Goal: Task Accomplishment & Management: Manage account settings

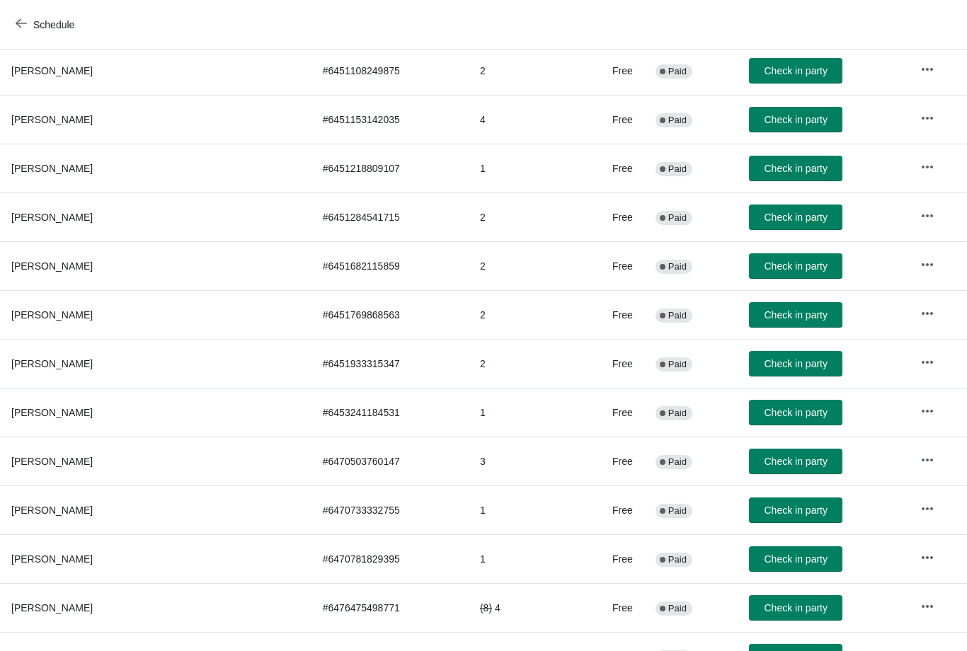
scroll to position [236, 0]
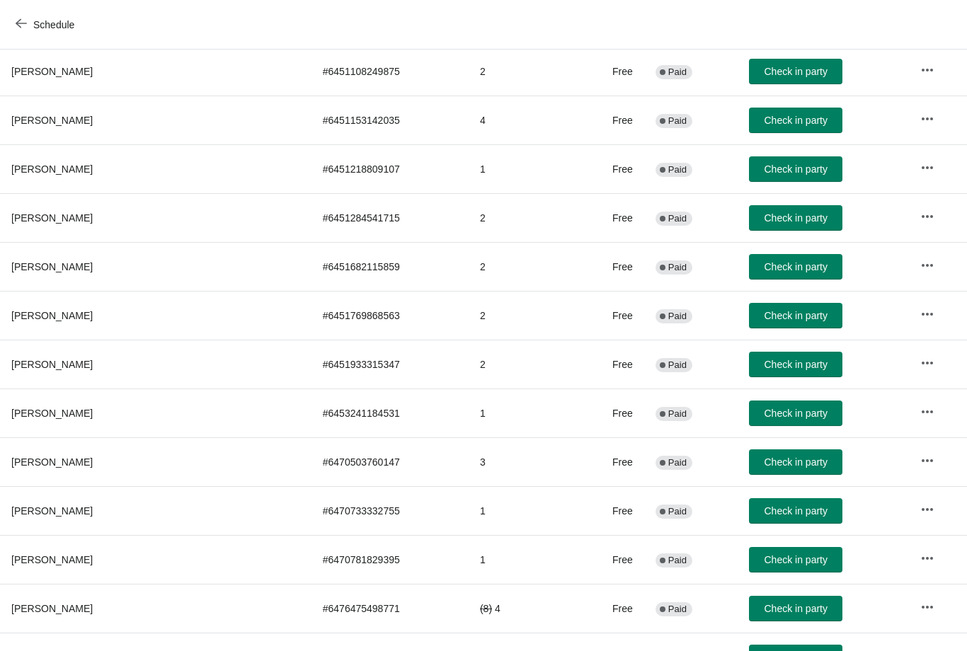
click at [915, 317] on button "button" at bounding box center [927, 314] width 25 height 25
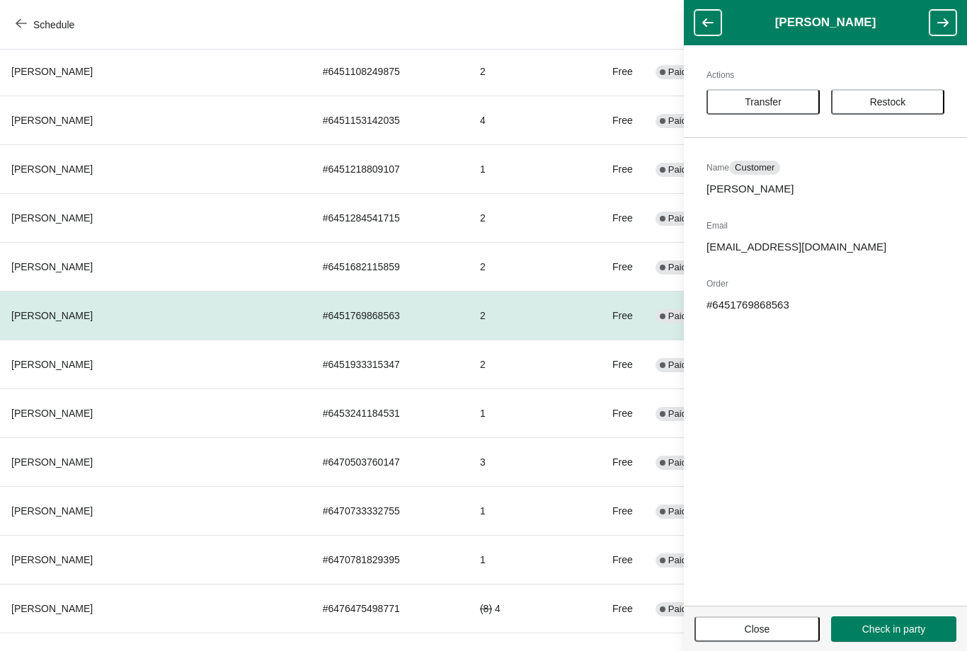
click at [910, 92] on button "Restock" at bounding box center [887, 101] width 113 height 25
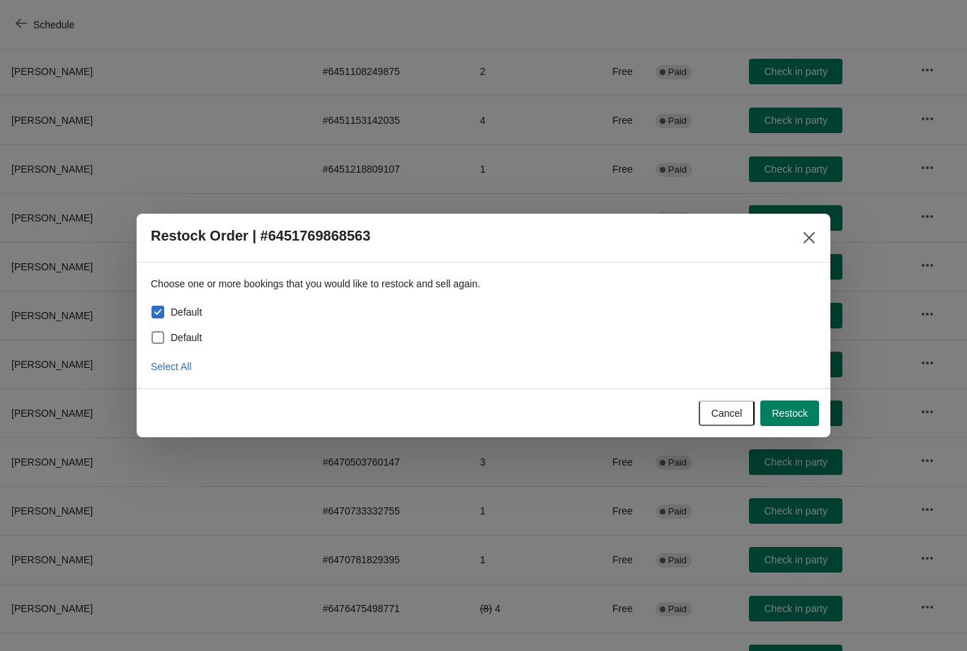
click at [784, 405] on button "Restock" at bounding box center [789, 413] width 59 height 25
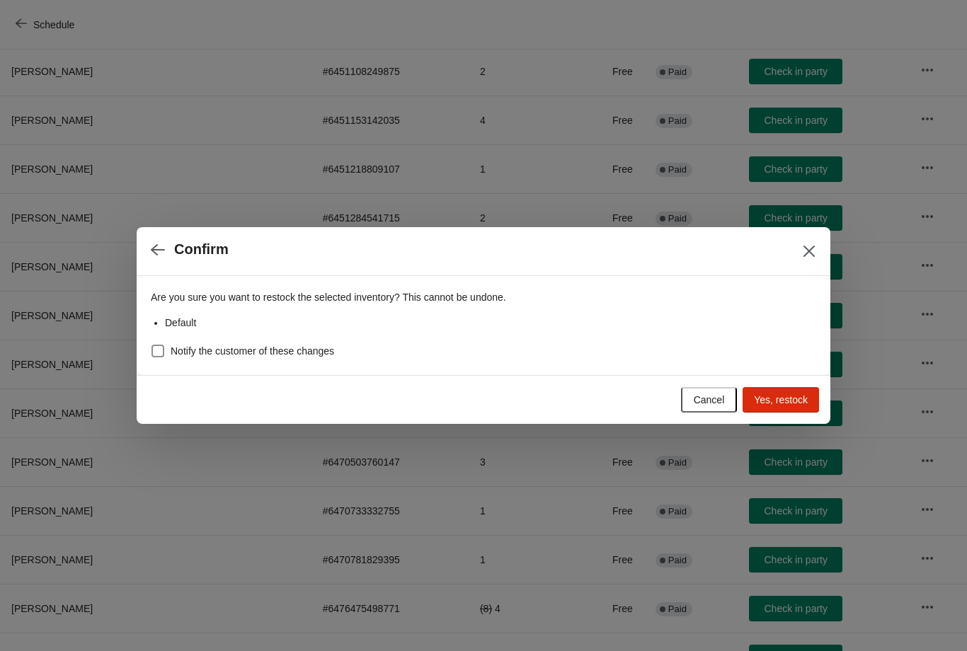
click at [796, 400] on span "Yes, restock" at bounding box center [781, 399] width 54 height 11
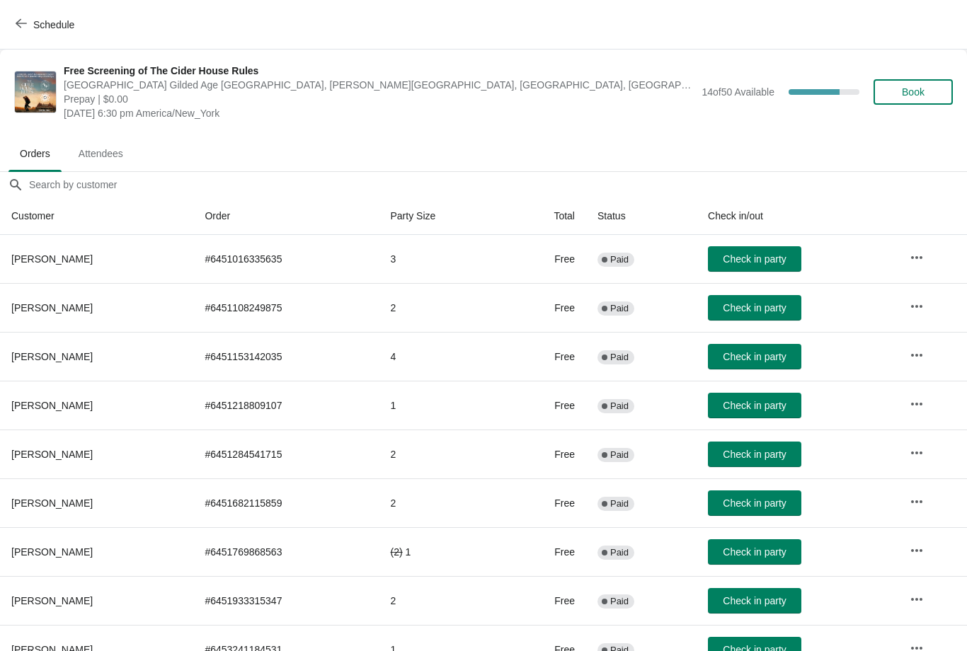
scroll to position [115, 0]
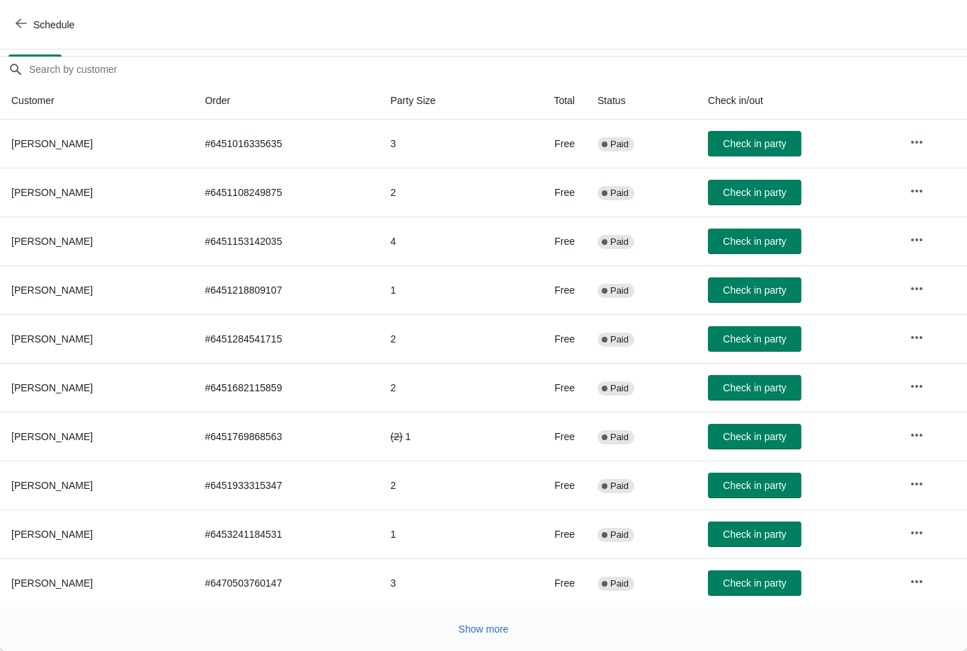
click at [917, 588] on icon "button" at bounding box center [917, 582] width 14 height 14
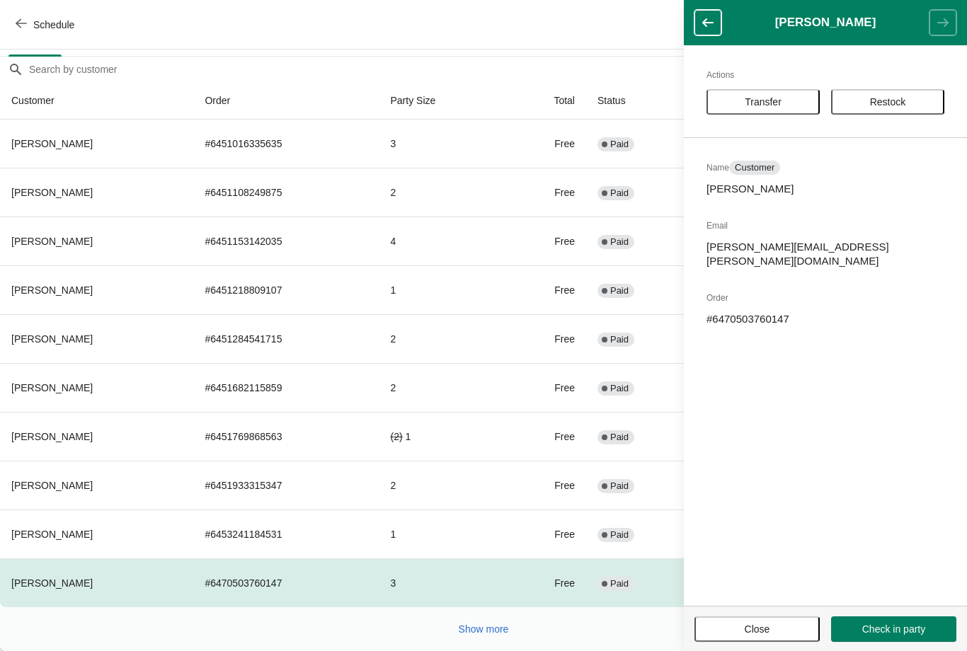
click at [895, 91] on button "Restock" at bounding box center [887, 101] width 113 height 25
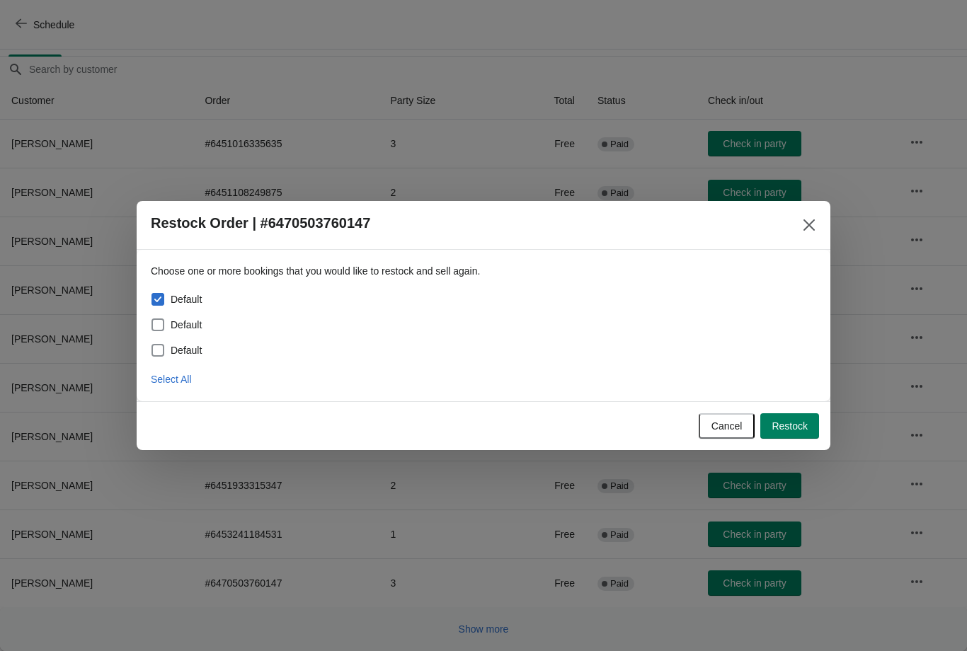
click at [159, 329] on span at bounding box center [158, 325] width 13 height 13
click at [152, 319] on input "Default" at bounding box center [152, 319] width 1 height 1
checkbox input "true"
click at [157, 347] on span at bounding box center [158, 350] width 13 height 13
click at [152, 345] on input "Default" at bounding box center [152, 344] width 1 height 1
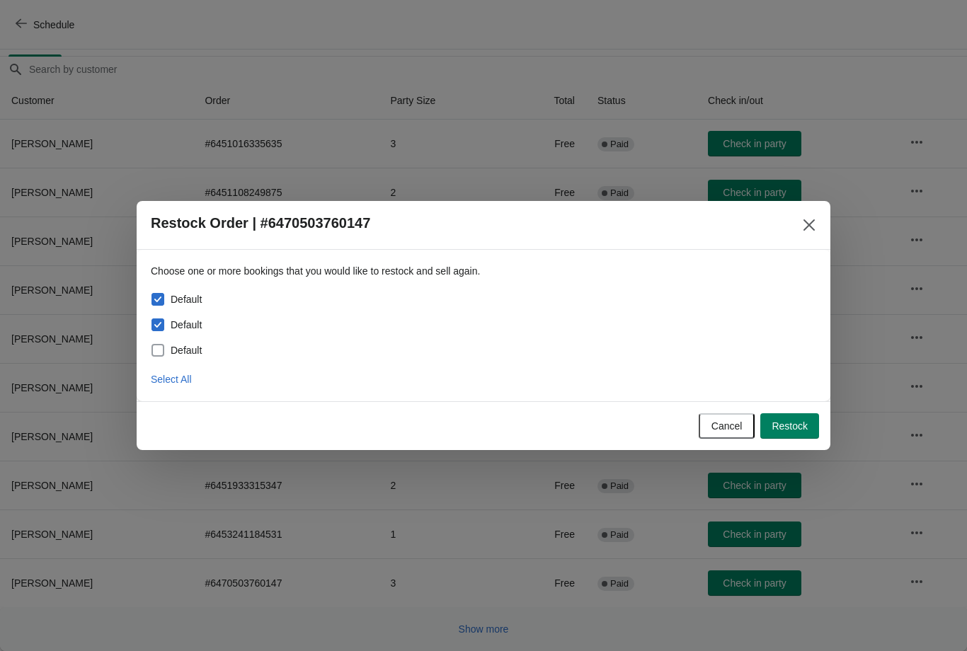
checkbox input "true"
click at [801, 409] on div "Cancel Restock" at bounding box center [480, 423] width 677 height 31
click at [802, 417] on button "Restock" at bounding box center [789, 425] width 59 height 25
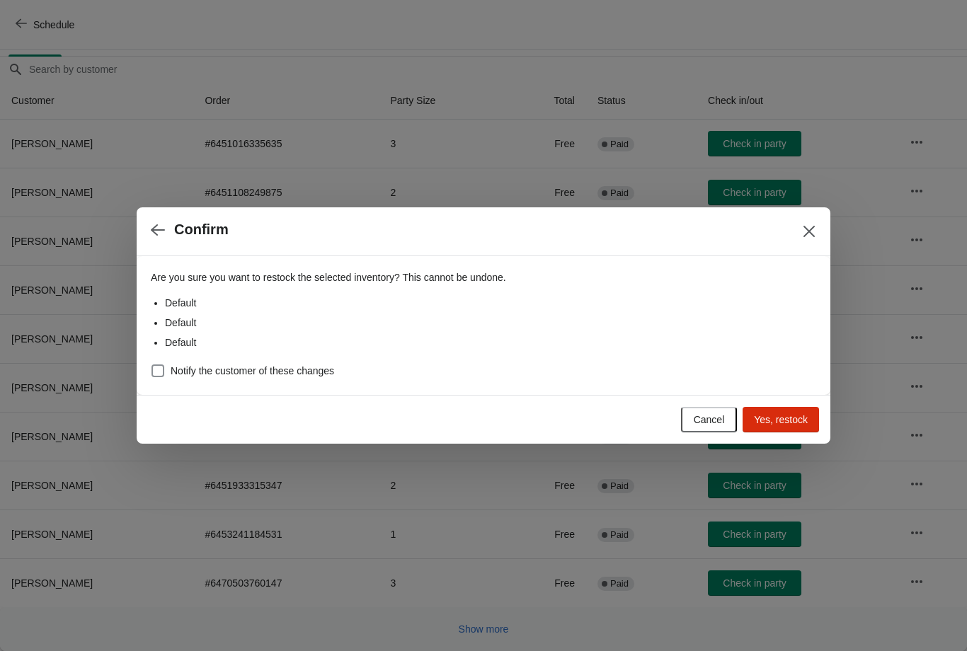
click at [798, 416] on span "Yes, restock" at bounding box center [781, 419] width 54 height 11
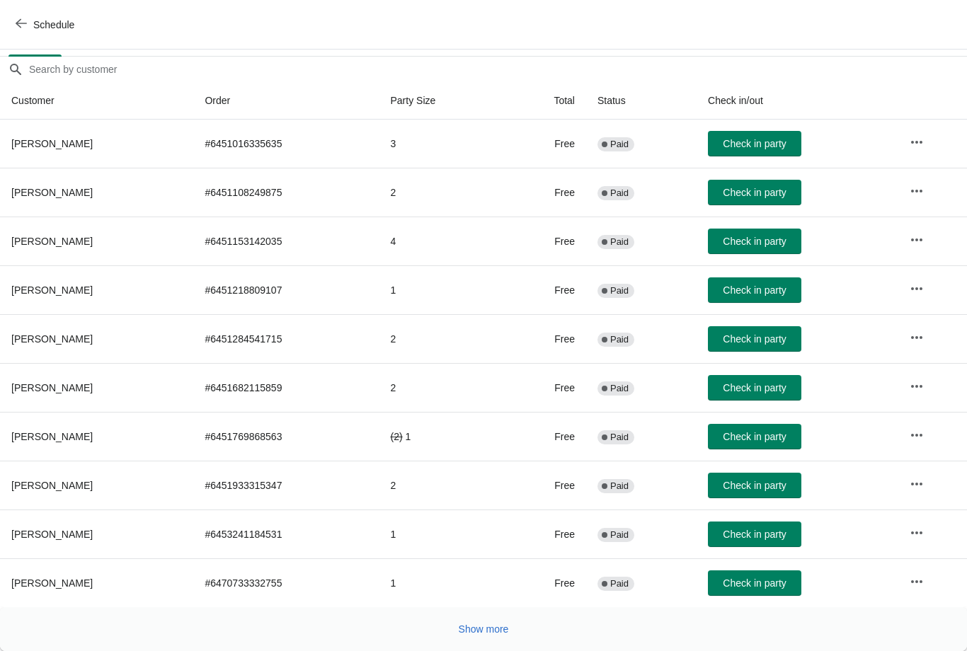
scroll to position [115, 0]
click at [924, 426] on button "button" at bounding box center [916, 435] width 25 height 25
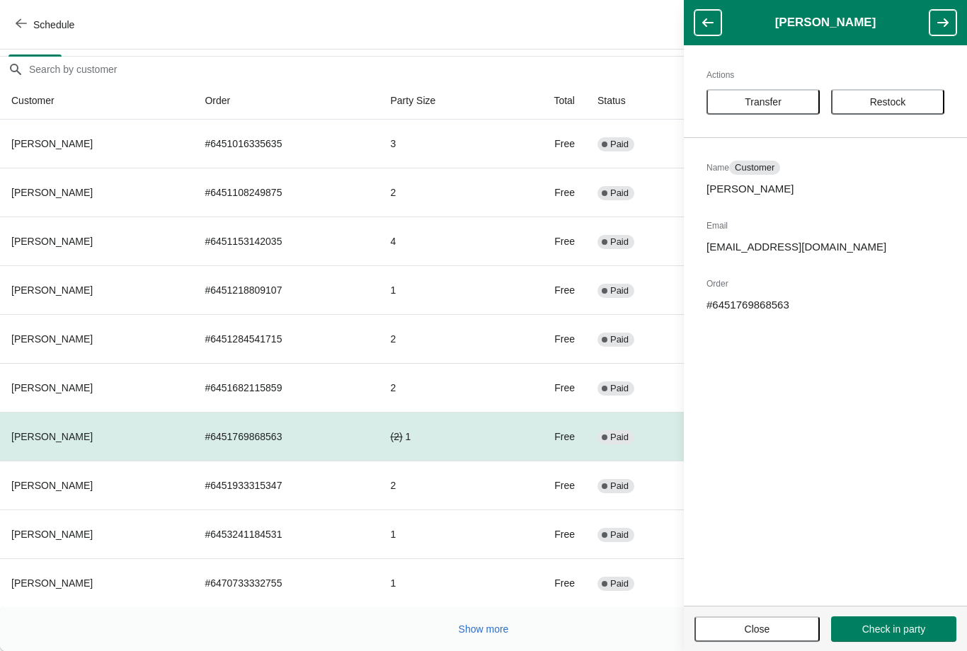
click at [905, 104] on span "Restock" at bounding box center [888, 101] width 36 height 11
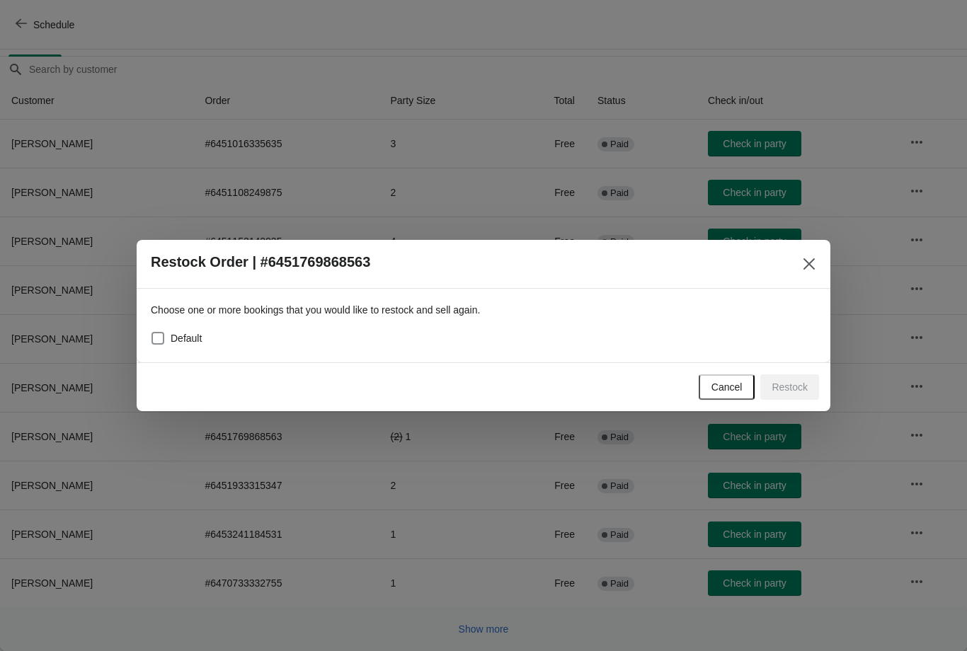
scroll to position [0, 0]
click at [159, 332] on span at bounding box center [158, 338] width 13 height 13
click at [152, 332] on input "Default" at bounding box center [152, 332] width 1 height 1
checkbox input "true"
click at [796, 387] on span "Restock" at bounding box center [790, 387] width 36 height 11
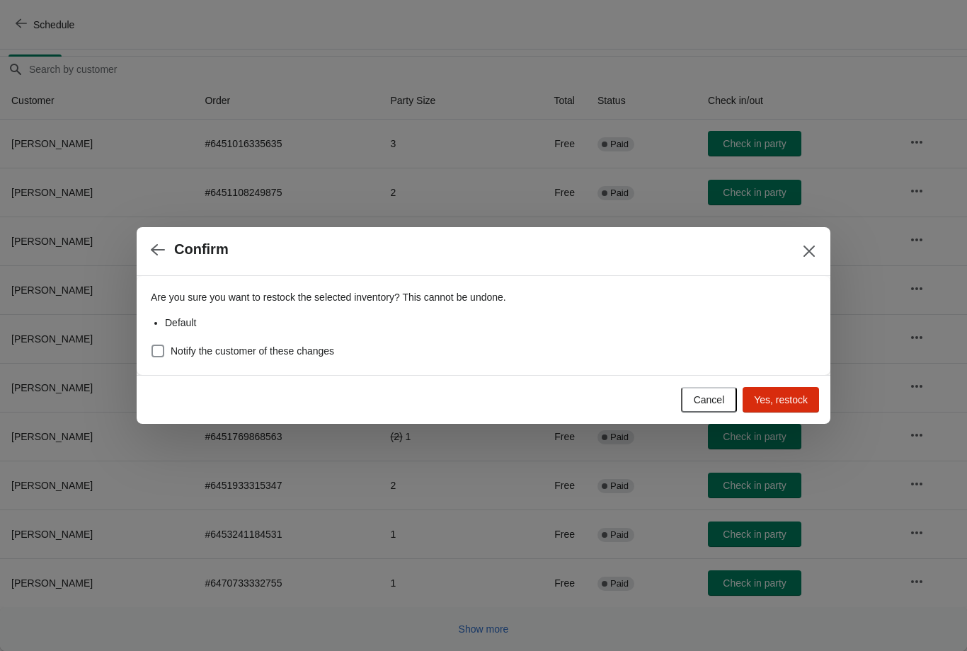
click at [818, 250] on button "Close" at bounding box center [808, 251] width 25 height 25
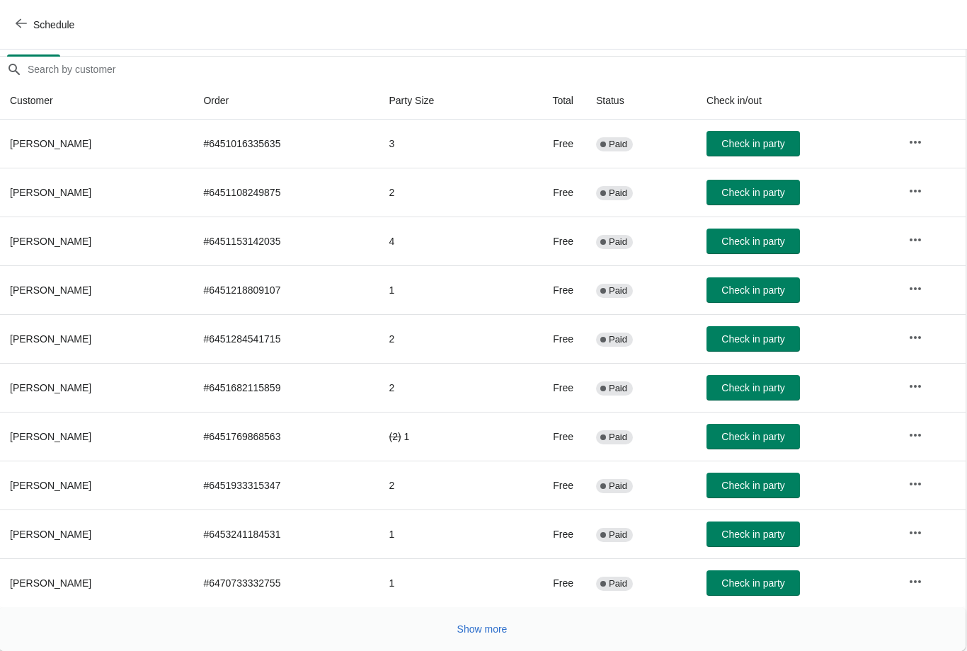
scroll to position [115, 1]
click at [912, 438] on button "button" at bounding box center [915, 435] width 25 height 25
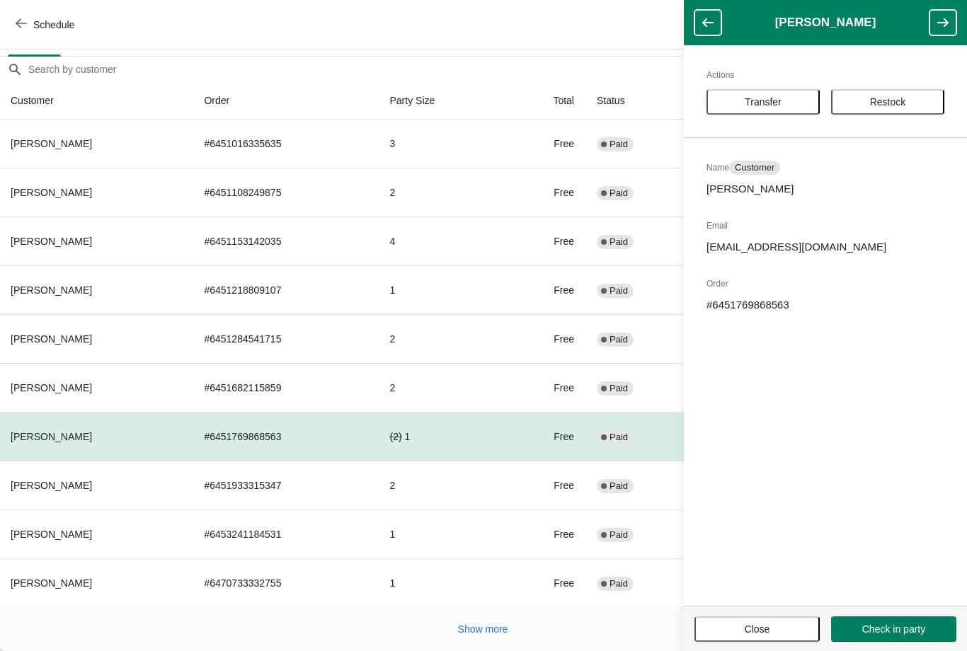
click at [915, 93] on button "Restock" at bounding box center [887, 101] width 113 height 25
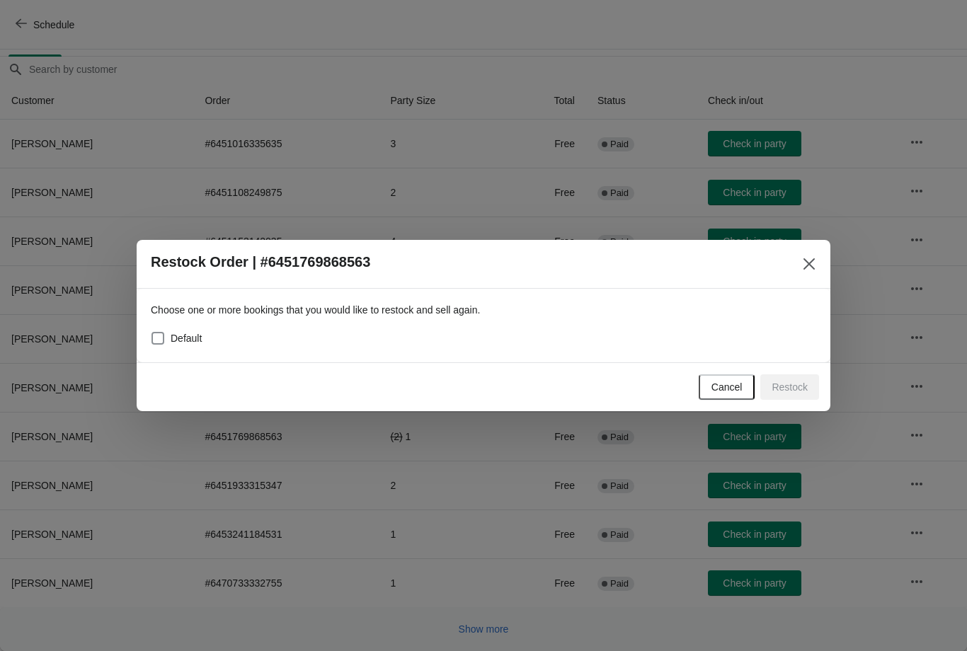
click at [159, 339] on span at bounding box center [158, 338] width 13 height 13
click at [152, 333] on input "Default" at bounding box center [152, 332] width 1 height 1
checkbox input "true"
click at [800, 391] on span "Restock" at bounding box center [790, 387] width 36 height 11
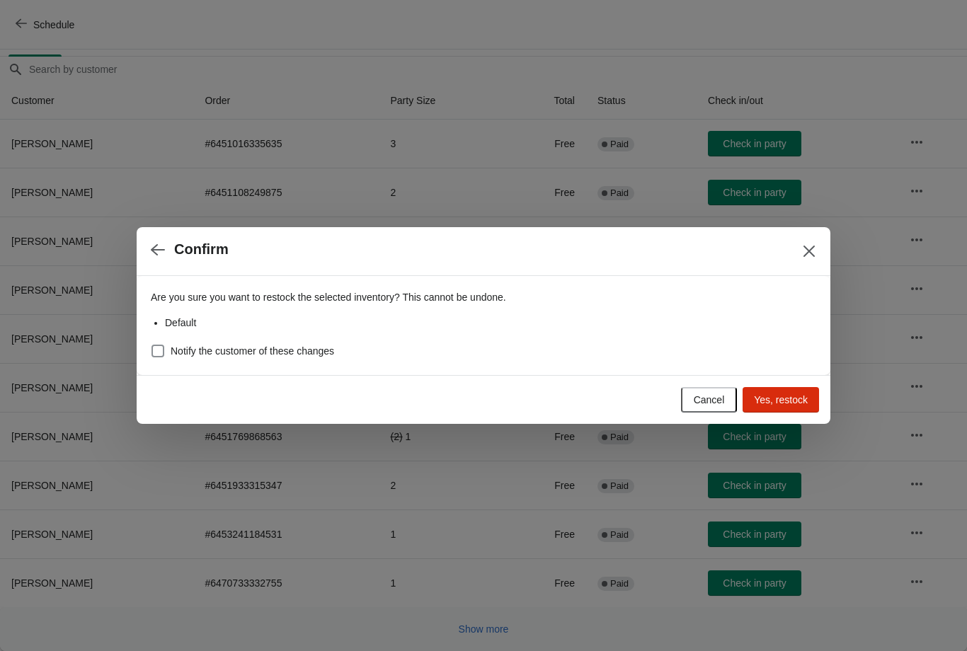
click at [786, 400] on span "Yes, restock" at bounding box center [781, 399] width 54 height 11
click at [811, 251] on icon "Close" at bounding box center [809, 251] width 14 height 14
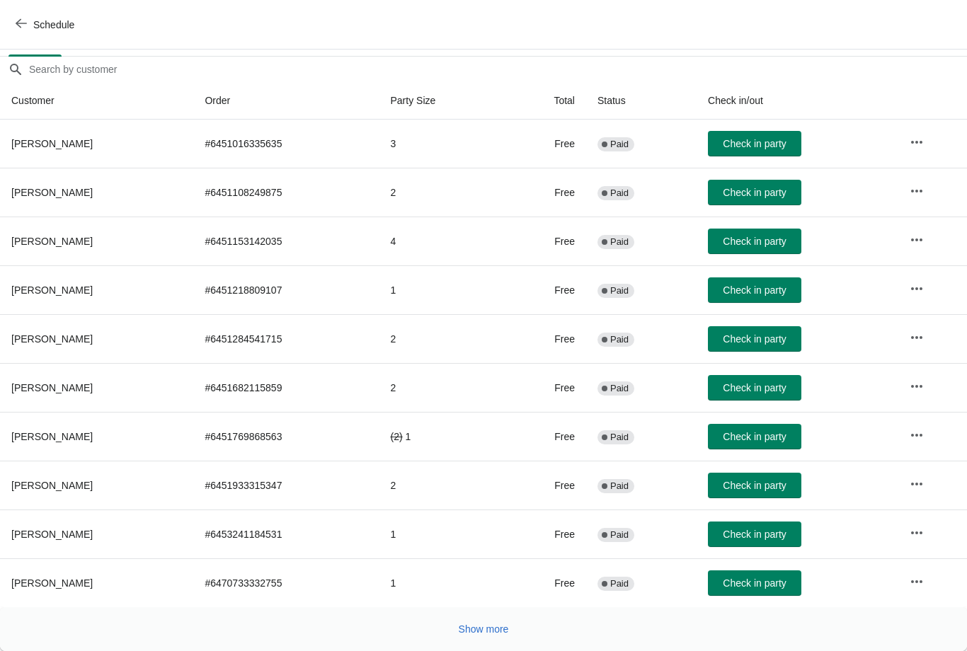
scroll to position [115, 0]
click at [493, 628] on span "Show more" at bounding box center [484, 629] width 50 height 11
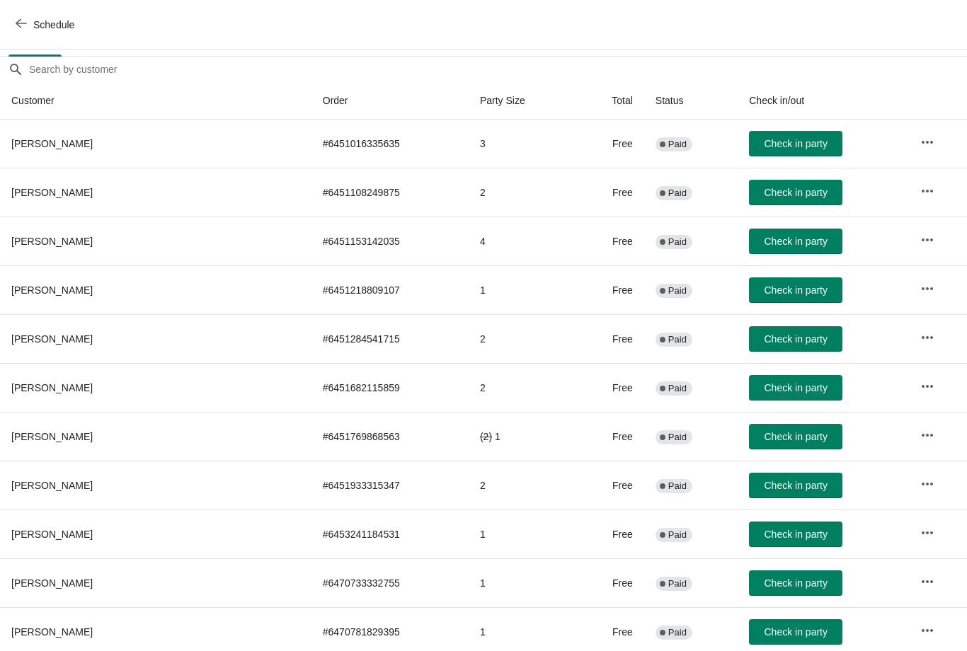
click at [486, 632] on td "1" at bounding box center [522, 631] width 107 height 49
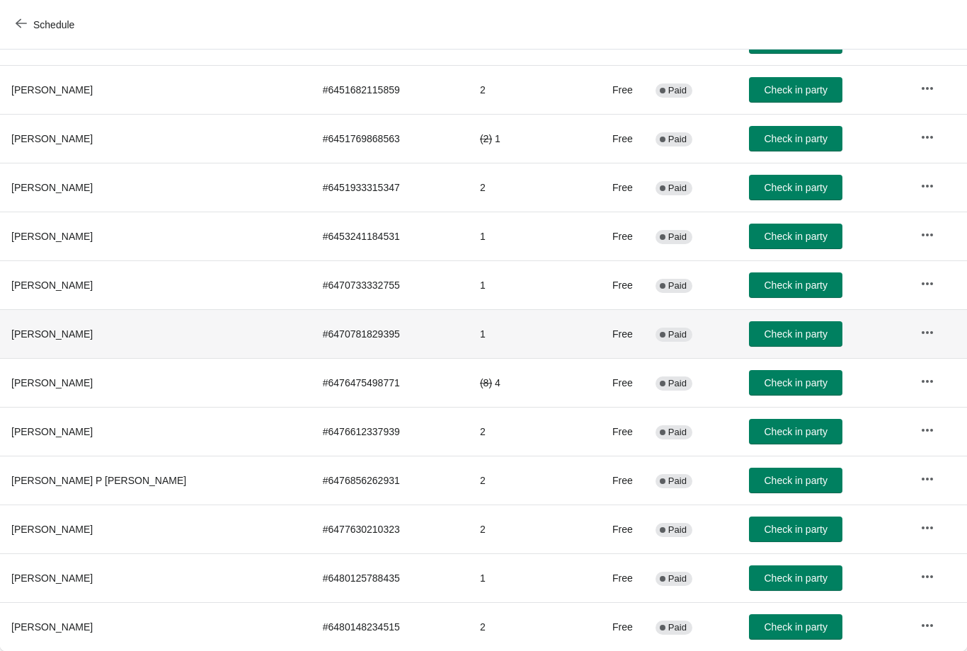
scroll to position [413, 0]
